Goal: Find specific page/section: Find specific page/section

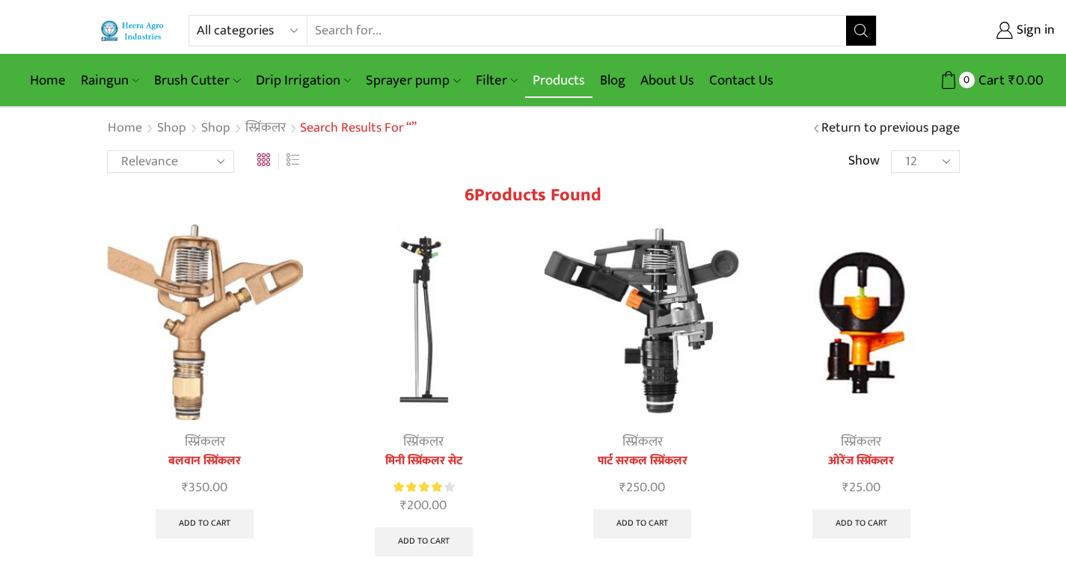
click at [557, 79] on link "Products" at bounding box center [558, 80] width 67 height 35
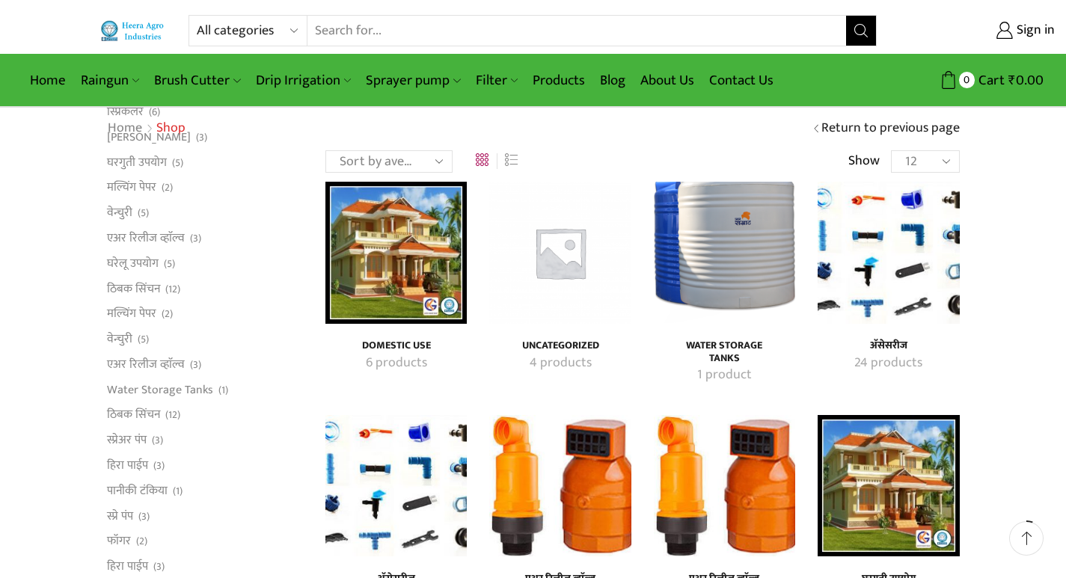
scroll to position [224, 0]
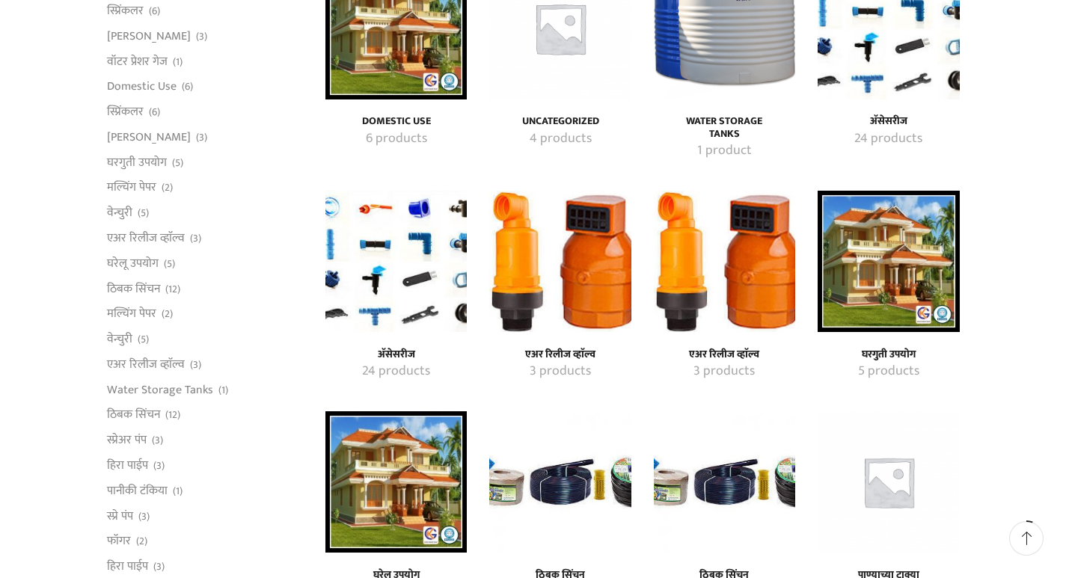
click at [393, 281] on img "Visit product category अ‍ॅसेसरीज" at bounding box center [395, 261] width 141 height 141
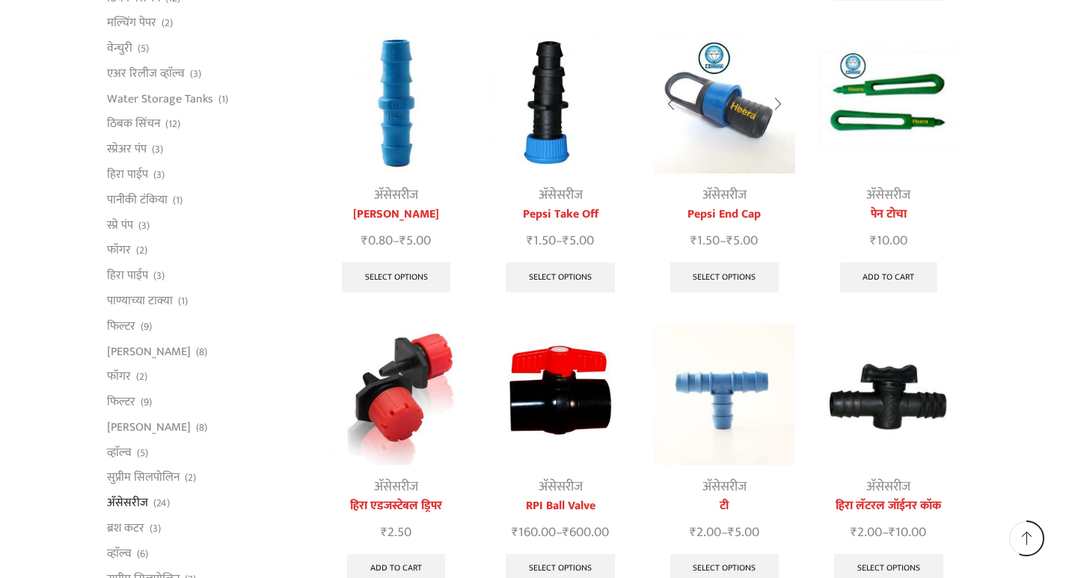
scroll to position [673, 0]
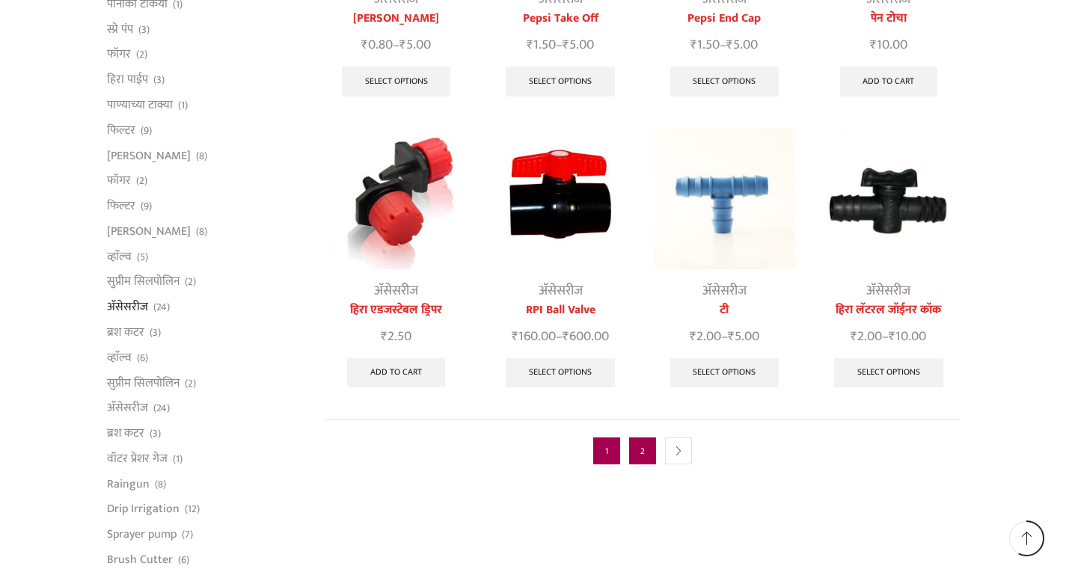
click at [645, 438] on link "2" at bounding box center [642, 451] width 27 height 27
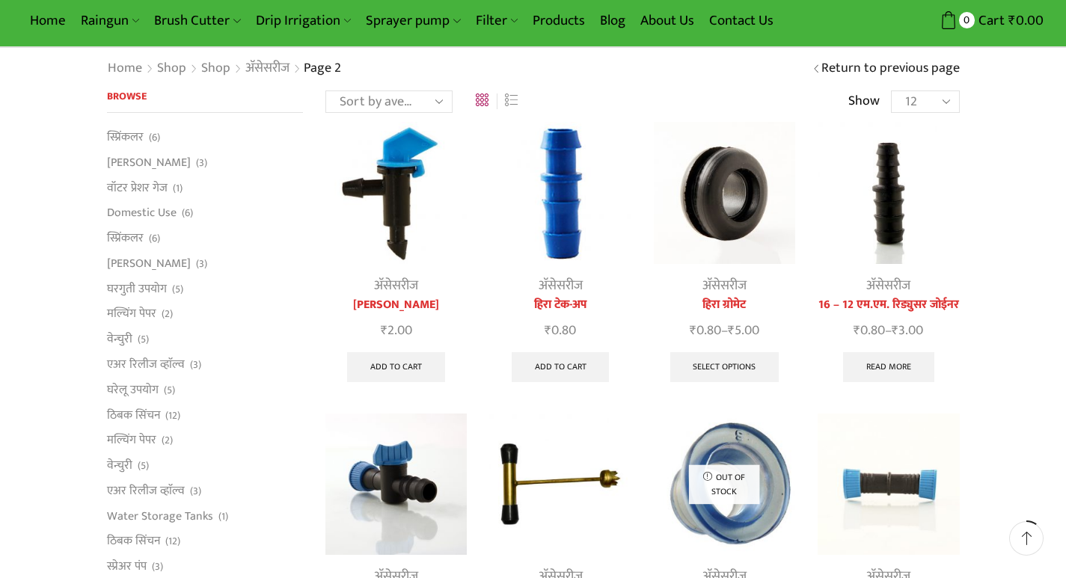
scroll to position [150, 0]
